Goal: Navigation & Orientation: Find specific page/section

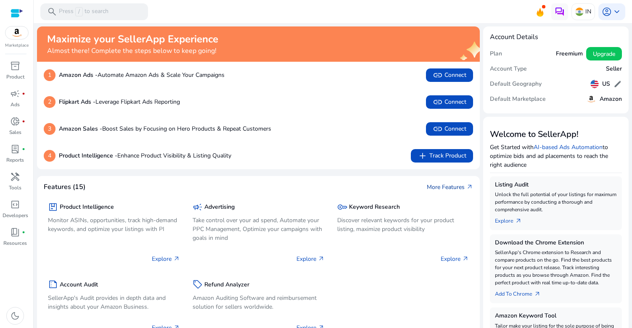
scroll to position [3, 0]
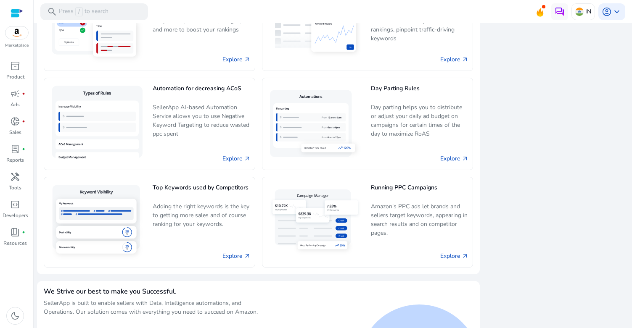
scroll to position [515, 0]
